Goal: Task Accomplishment & Management: Complete application form

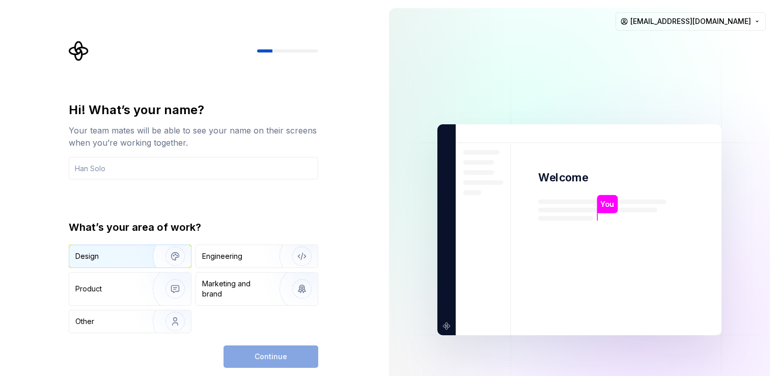
click at [169, 252] on img "button" at bounding box center [168, 256] width 65 height 68
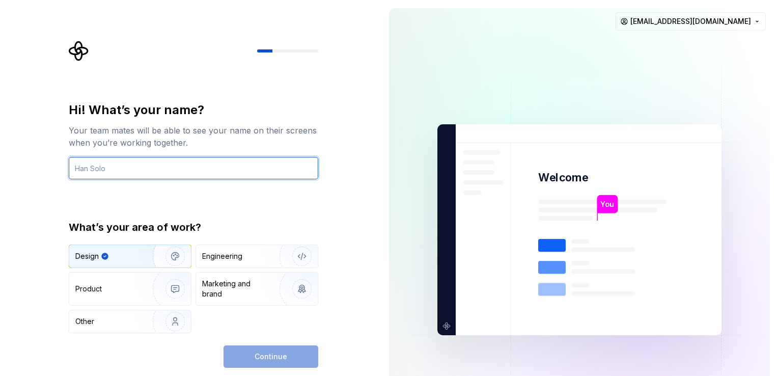
click at [190, 176] on input "text" at bounding box center [194, 168] width 250 height 22
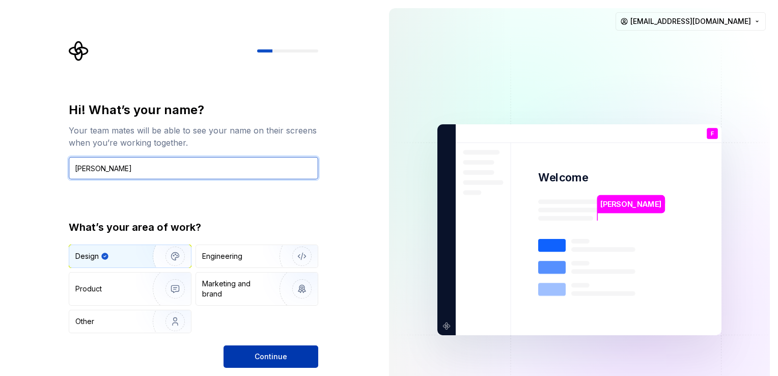
type input "[PERSON_NAME]"
click at [283, 356] on span "Continue" at bounding box center [271, 357] width 33 height 10
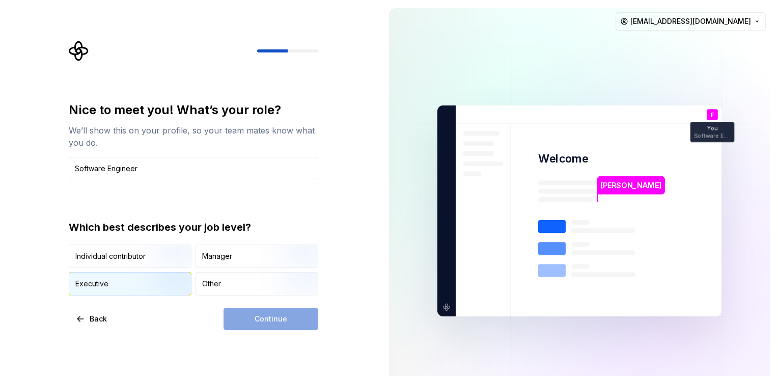
type input "Software Engineer"
click at [108, 283] on div "Executive" at bounding box center [130, 284] width 122 height 22
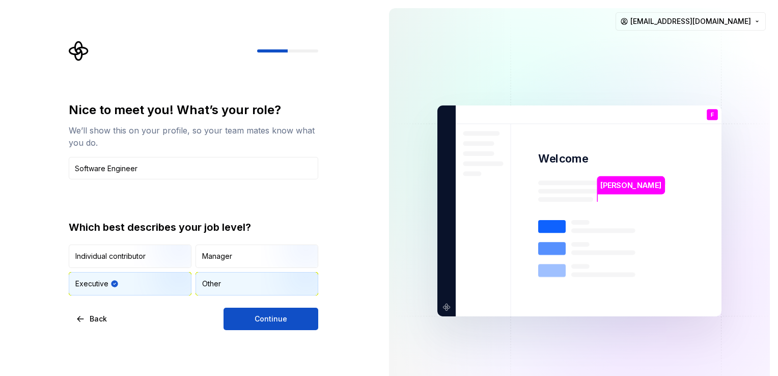
click at [224, 288] on div "Other" at bounding box center [257, 284] width 122 height 22
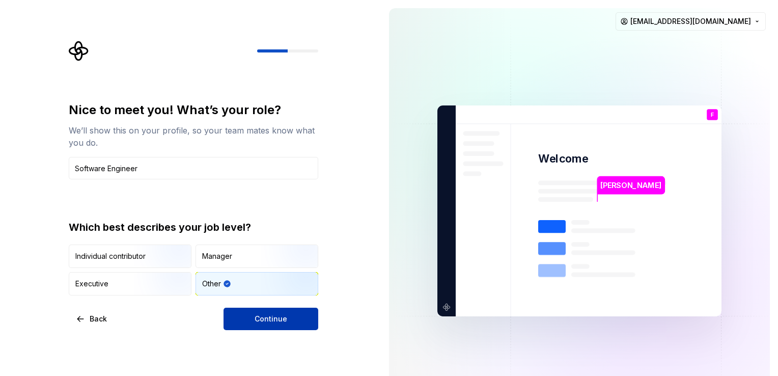
click at [265, 311] on button "Continue" at bounding box center [271, 319] width 95 height 22
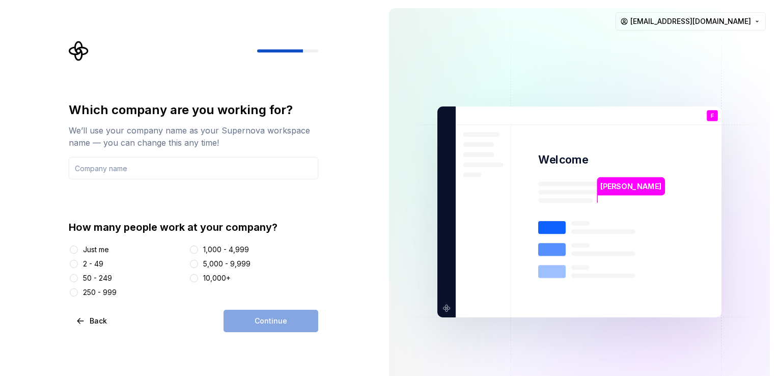
click at [79, 250] on div "Just me" at bounding box center [127, 250] width 116 height 10
click at [74, 250] on button "Just me" at bounding box center [74, 250] width 8 height 8
click at [250, 321] on div "Continue" at bounding box center [271, 321] width 95 height 22
click at [208, 253] on div "1,000 - 4,999" at bounding box center [226, 250] width 46 height 10
click at [198, 253] on button "1,000 - 4,999" at bounding box center [194, 250] width 8 height 8
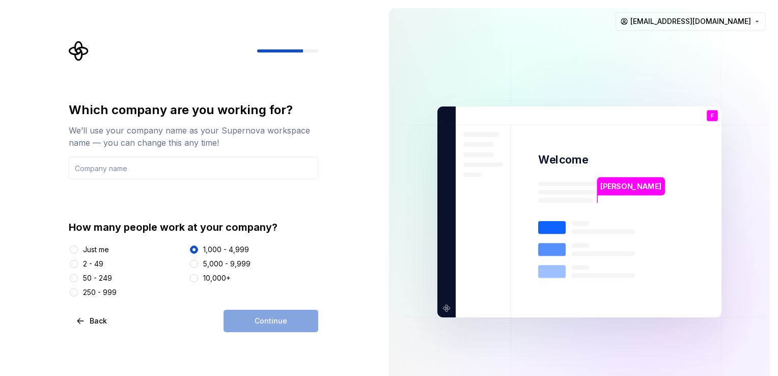
click at [88, 248] on div "Just me" at bounding box center [96, 250] width 26 height 10
click at [78, 248] on button "Just me" at bounding box center [74, 250] width 8 height 8
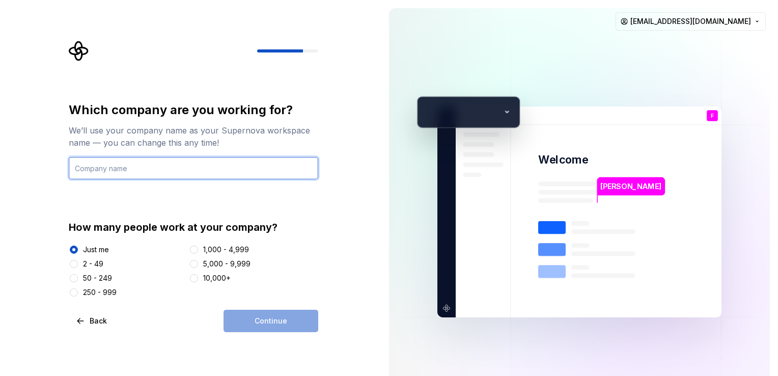
click at [134, 174] on input "text" at bounding box center [194, 168] width 250 height 22
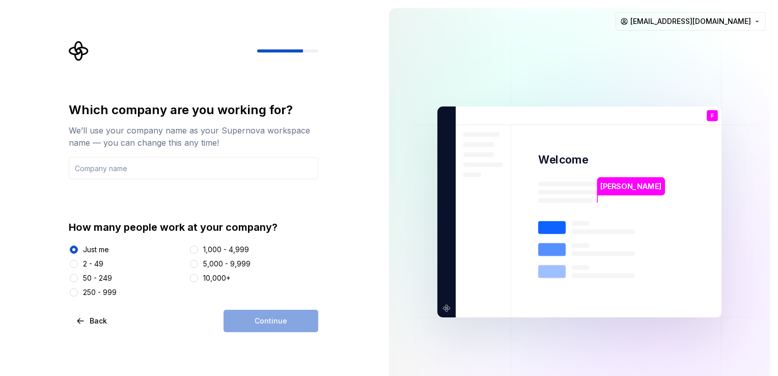
click at [191, 182] on div "Which company are you working for? We’ll use your company name as your Supernov…" at bounding box center [194, 200] width 250 height 196
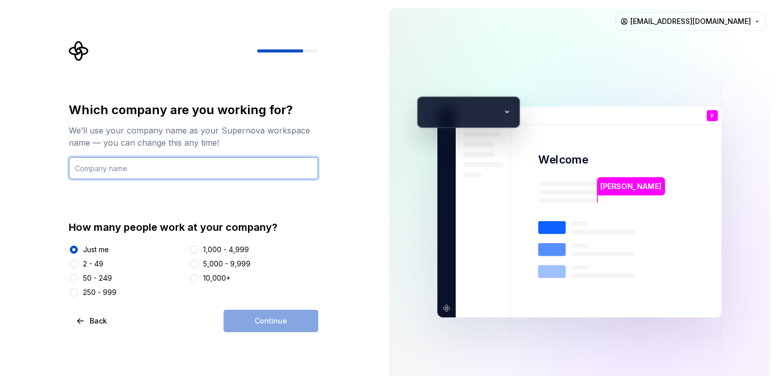
click at [212, 168] on input "text" at bounding box center [194, 168] width 250 height 22
type input "o"
type input "Ozoore"
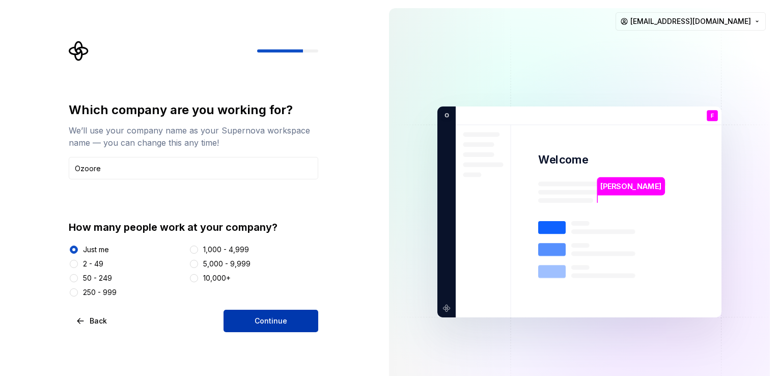
click at [265, 316] on span "Continue" at bounding box center [271, 321] width 33 height 10
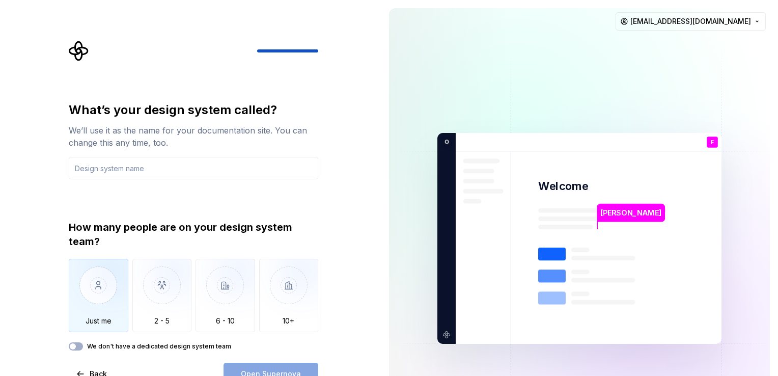
click at [100, 289] on img "button" at bounding box center [99, 293] width 60 height 68
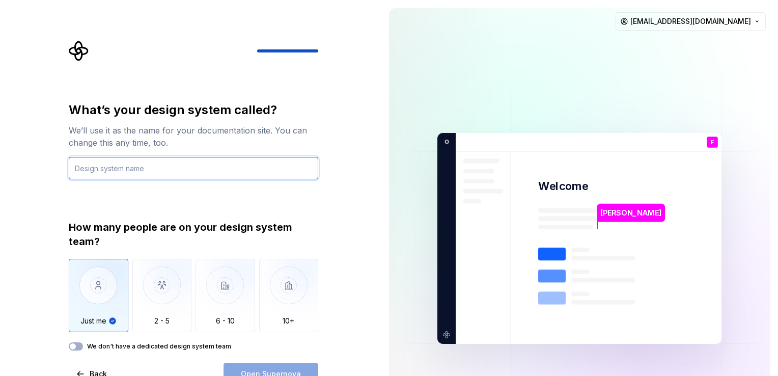
click at [140, 167] on input "text" at bounding box center [194, 168] width 250 height 22
type input "App"
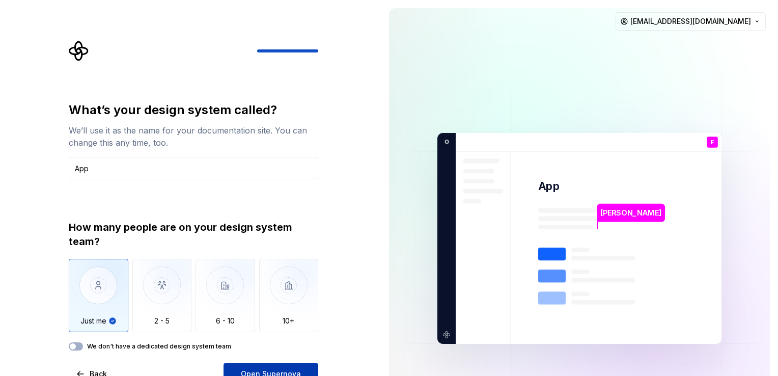
click at [245, 368] on button "Open Supernova" at bounding box center [271, 374] width 95 height 22
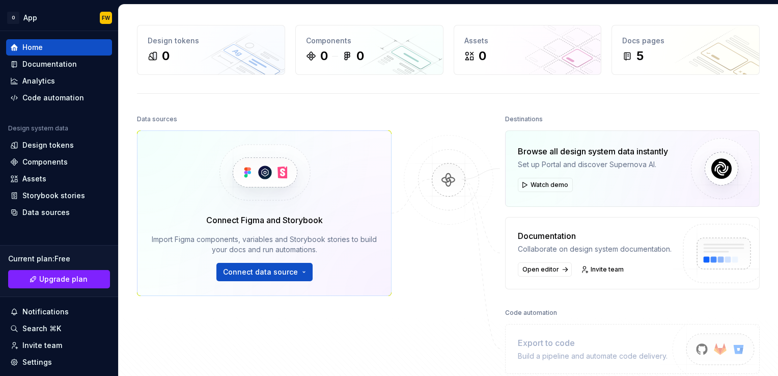
scroll to position [33, 0]
click at [276, 277] on button "Connect data source" at bounding box center [265, 272] width 96 height 18
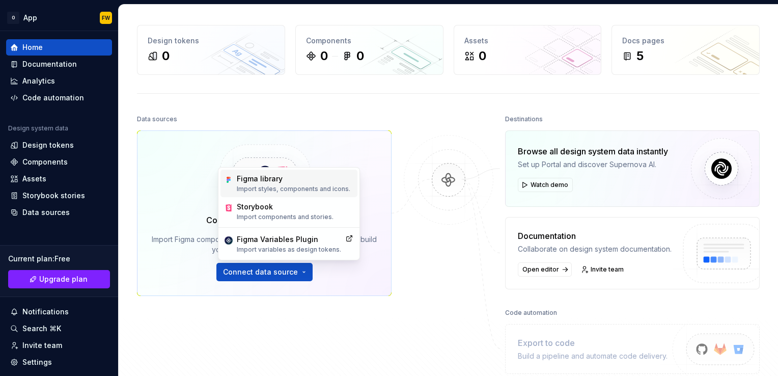
click at [280, 189] on p "Import styles, components and icons." at bounding box center [294, 189] width 114 height 8
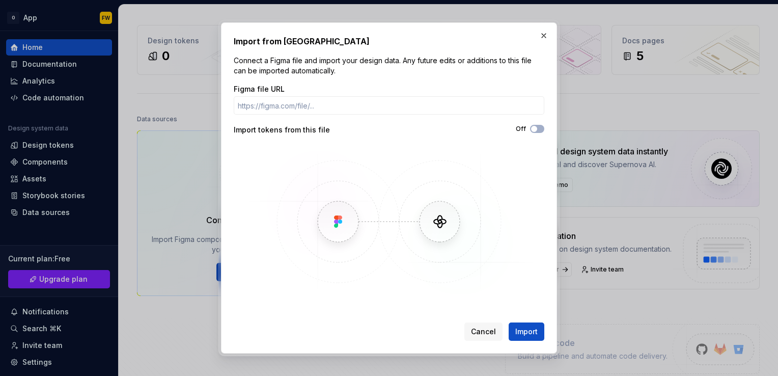
click at [280, 189] on img at bounding box center [388, 221] width 295 height 153
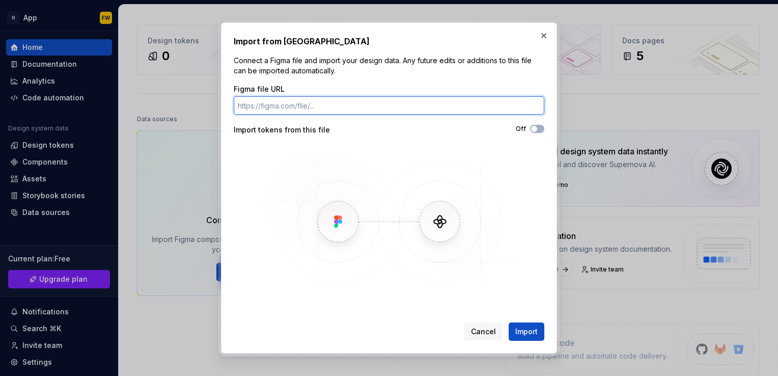
click at [373, 106] on input "Figma file URL" at bounding box center [389, 105] width 311 height 18
click at [372, 101] on input "Figma file URL" at bounding box center [389, 105] width 311 height 18
click at [324, 104] on input "Figma file URL" at bounding box center [389, 105] width 311 height 18
paste input "https://www.passio.ai/"
type input "https://www.passio.ai/"
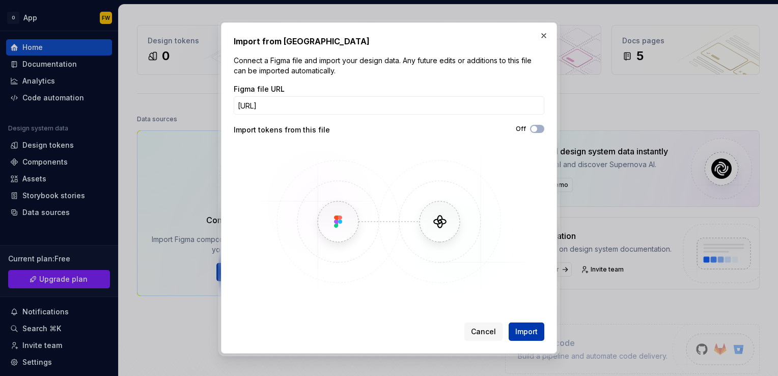
click at [532, 336] on span "Import" at bounding box center [527, 332] width 22 height 10
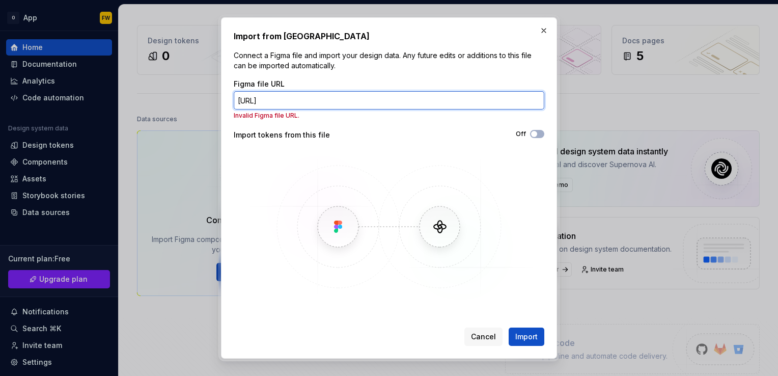
drag, startPoint x: 332, startPoint y: 103, endPoint x: 236, endPoint y: 100, distance: 95.3
click at [236, 100] on input "https://www.passio.ai/" at bounding box center [389, 100] width 311 height 18
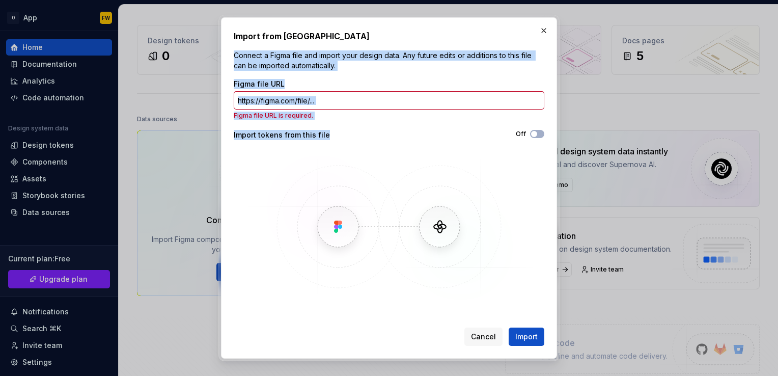
drag, startPoint x: 343, startPoint y: 134, endPoint x: 230, endPoint y: 56, distance: 137.2
click at [230, 56] on div "Import from Figma Connect a Figma file and import your design data. Any future …" at bounding box center [389, 187] width 336 height 341
click at [340, 156] on img at bounding box center [388, 226] width 295 height 153
click at [320, 121] on div "Figma file URL Figma file URL is required. Import tokens from this file Off" at bounding box center [389, 191] width 311 height 224
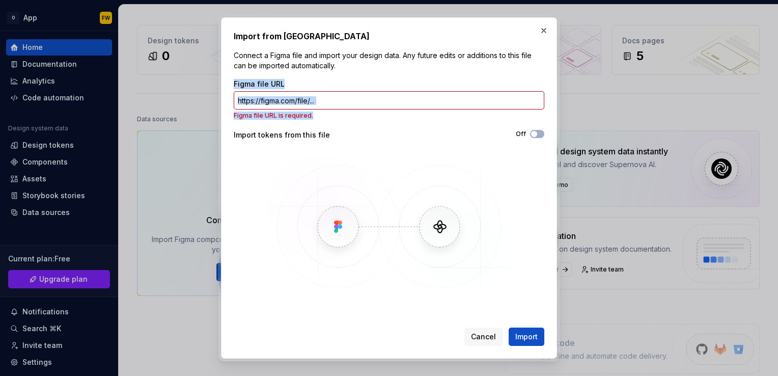
drag, startPoint x: 320, startPoint y: 121, endPoint x: 230, endPoint y: 82, distance: 98.5
click at [230, 82] on div "Import from Figma Connect a Figma file and import your design data. Any future …" at bounding box center [389, 187] width 336 height 341
copy div "Figma file URL Figma file URL is required."
click at [324, 102] on input "Figma file URL" at bounding box center [389, 100] width 311 height 18
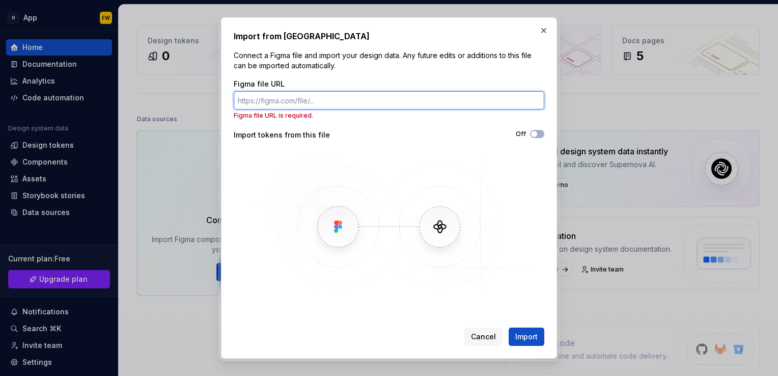
paste input "https://ui8.net/strangehelixbio/products/sandow-ui-kit-ai-fitness--nutrition-ap…"
click at [324, 102] on input "https://ui8.net/strangehelixbio/products/sandow-ui-kit-ai-fitness--nutrition-ap…" at bounding box center [389, 100] width 311 height 18
type input "https://ui8.net/strangehelixbio/products/sandow-ui-kit-ai-fitness--nutrition-ap…"
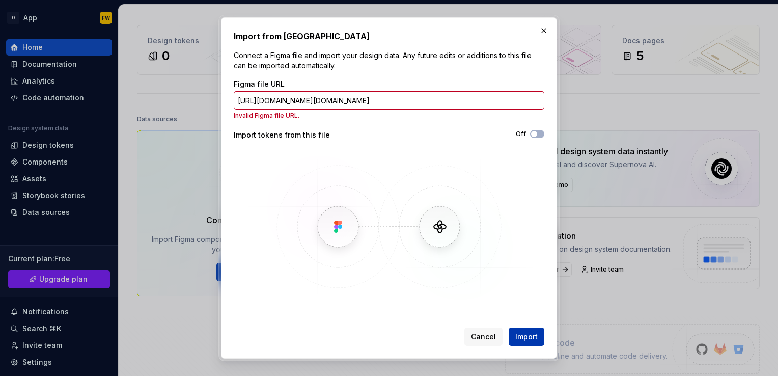
scroll to position [0, 0]
click at [532, 339] on span "Import" at bounding box center [527, 337] width 22 height 10
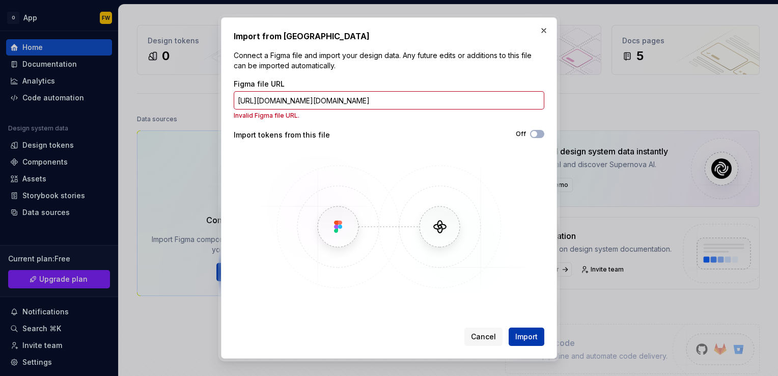
click at [532, 339] on span "Import" at bounding box center [527, 337] width 22 height 10
drag, startPoint x: 306, startPoint y: 111, endPoint x: 231, endPoint y: 113, distance: 74.9
click at [231, 113] on div "Import from Figma Connect a Figma file and import your design data. Any future …" at bounding box center [389, 187] width 336 height 341
copy p "Invalid Figma file URL."
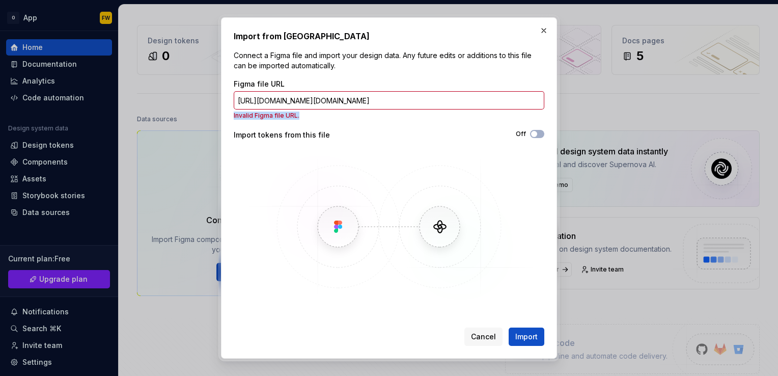
click at [432, 212] on img at bounding box center [388, 226] width 295 height 153
click at [443, 231] on img at bounding box center [388, 226] width 295 height 153
click at [536, 138] on button "Off" at bounding box center [537, 134] width 14 height 8
click at [536, 138] on button "On" at bounding box center [537, 134] width 14 height 8
click at [548, 32] on button "button" at bounding box center [544, 30] width 14 height 14
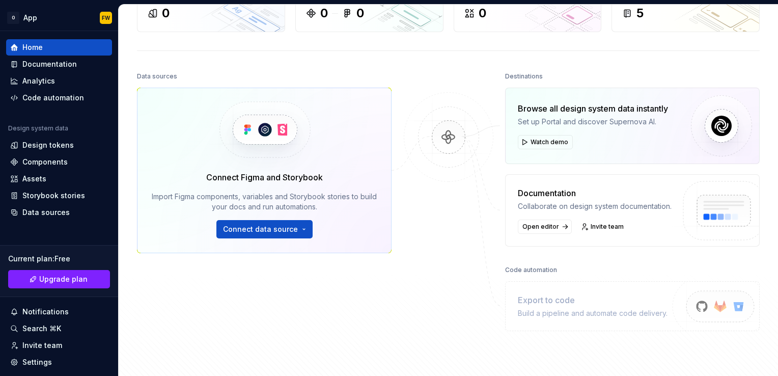
scroll to position [75, 0]
click at [521, 137] on button "Watch demo" at bounding box center [545, 142] width 55 height 14
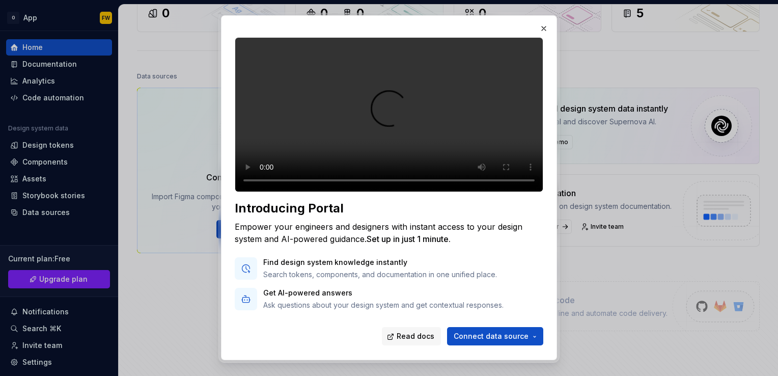
click at [247, 88] on video at bounding box center [389, 114] width 309 height 155
click at [500, 335] on span "Connect data source" at bounding box center [491, 337] width 75 height 10
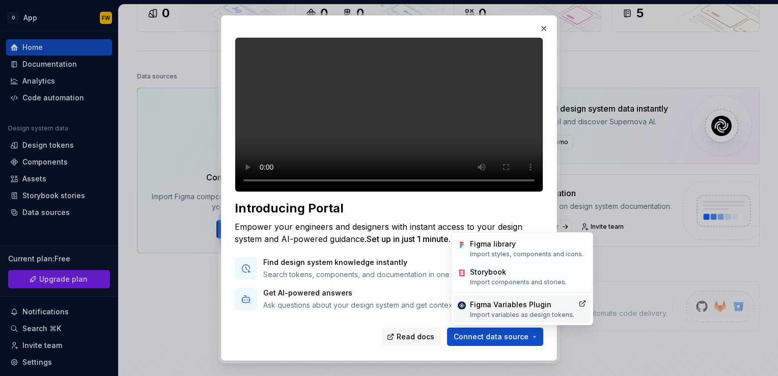
click at [524, 313] on p "Import variables as design tokens." at bounding box center [522, 315] width 104 height 8
